Goal: Navigation & Orientation: Understand site structure

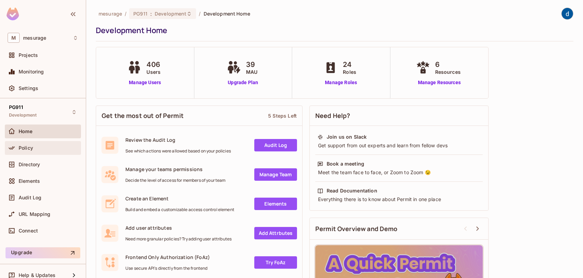
click at [46, 149] on div "Policy" at bounding box center [49, 148] width 60 height 6
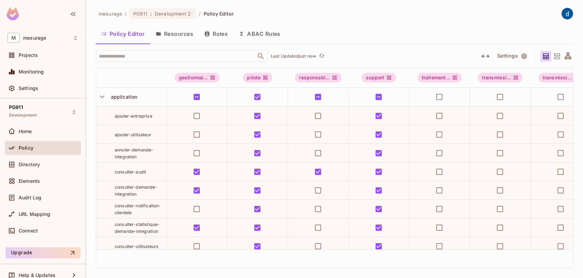
click at [179, 35] on button "Resources" at bounding box center [174, 33] width 49 height 17
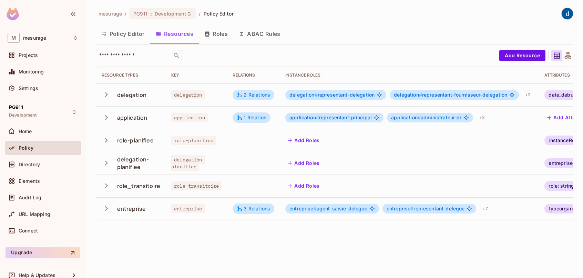
click at [215, 32] on button "Roles" at bounding box center [216, 33] width 34 height 17
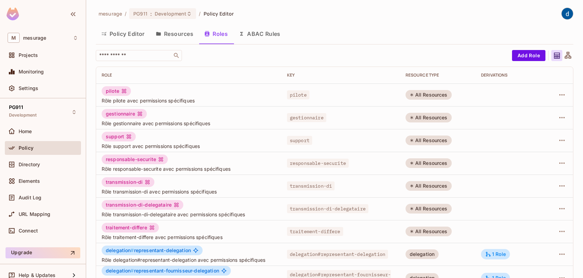
click at [183, 35] on button "Resources" at bounding box center [174, 33] width 49 height 17
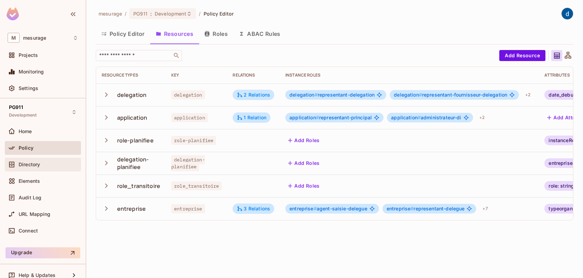
click at [39, 166] on span "Directory" at bounding box center [29, 165] width 21 height 6
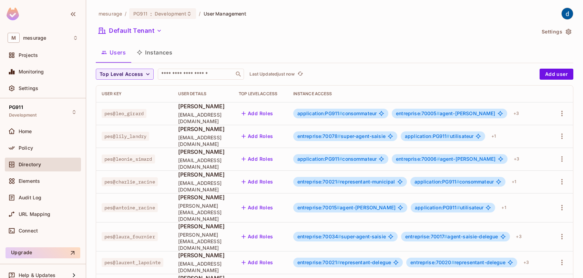
click at [164, 54] on button "Instances" at bounding box center [154, 52] width 47 height 17
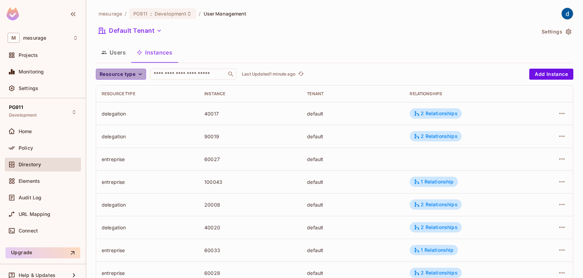
click at [140, 73] on icon "button" at bounding box center [140, 74] width 7 height 7
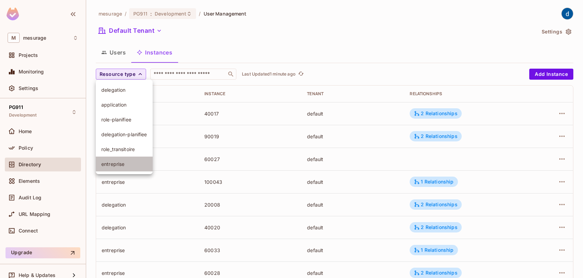
click at [115, 160] on li "entreprise" at bounding box center [124, 164] width 57 height 15
